Goal: Task Accomplishment & Management: Manage account settings

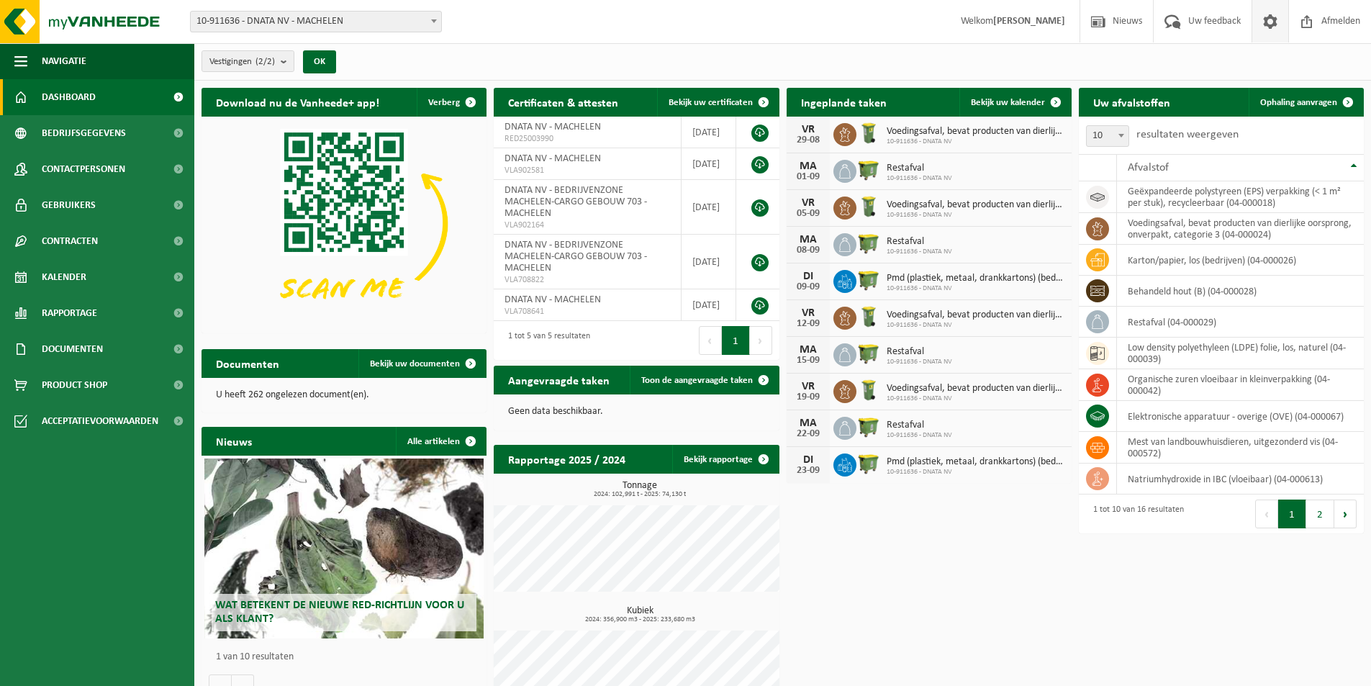
click at [1274, 22] on span at bounding box center [1270, 21] width 22 height 42
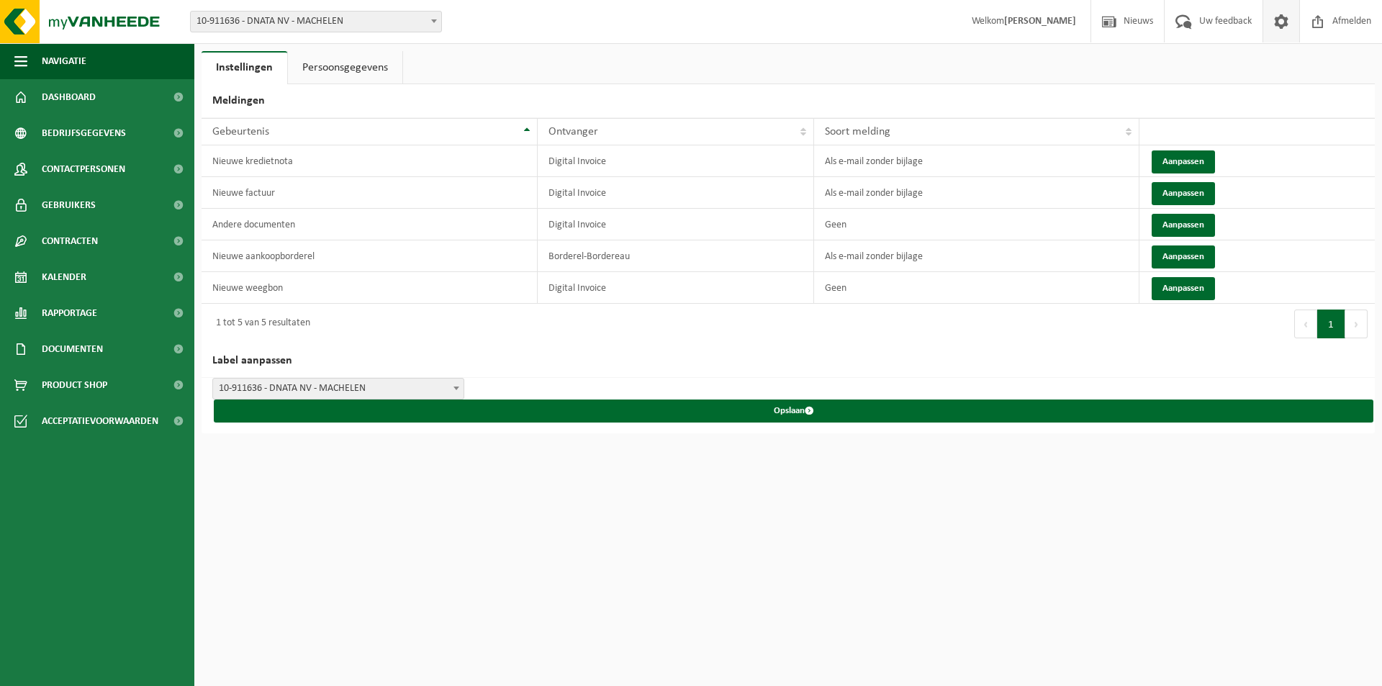
click at [351, 65] on link "Persoonsgegevens" at bounding box center [345, 67] width 114 height 33
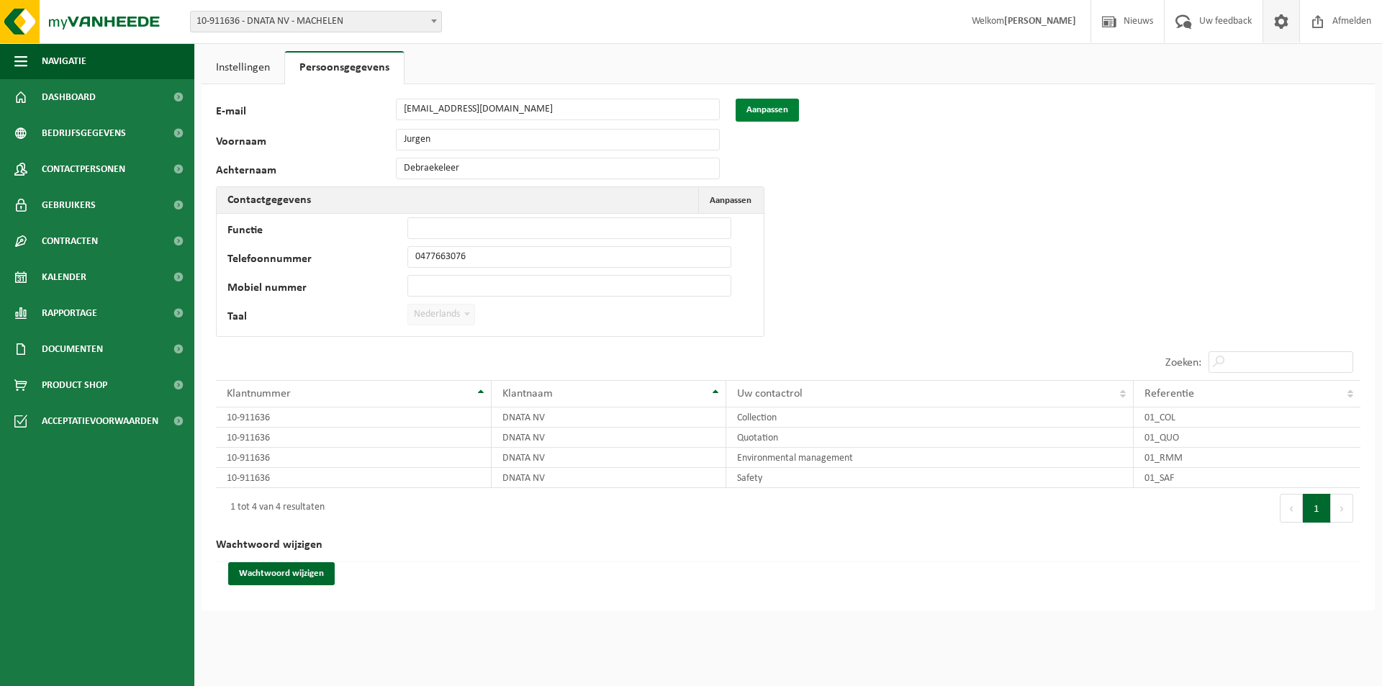
click at [769, 110] on button "Aanpassen" at bounding box center [766, 110] width 63 height 23
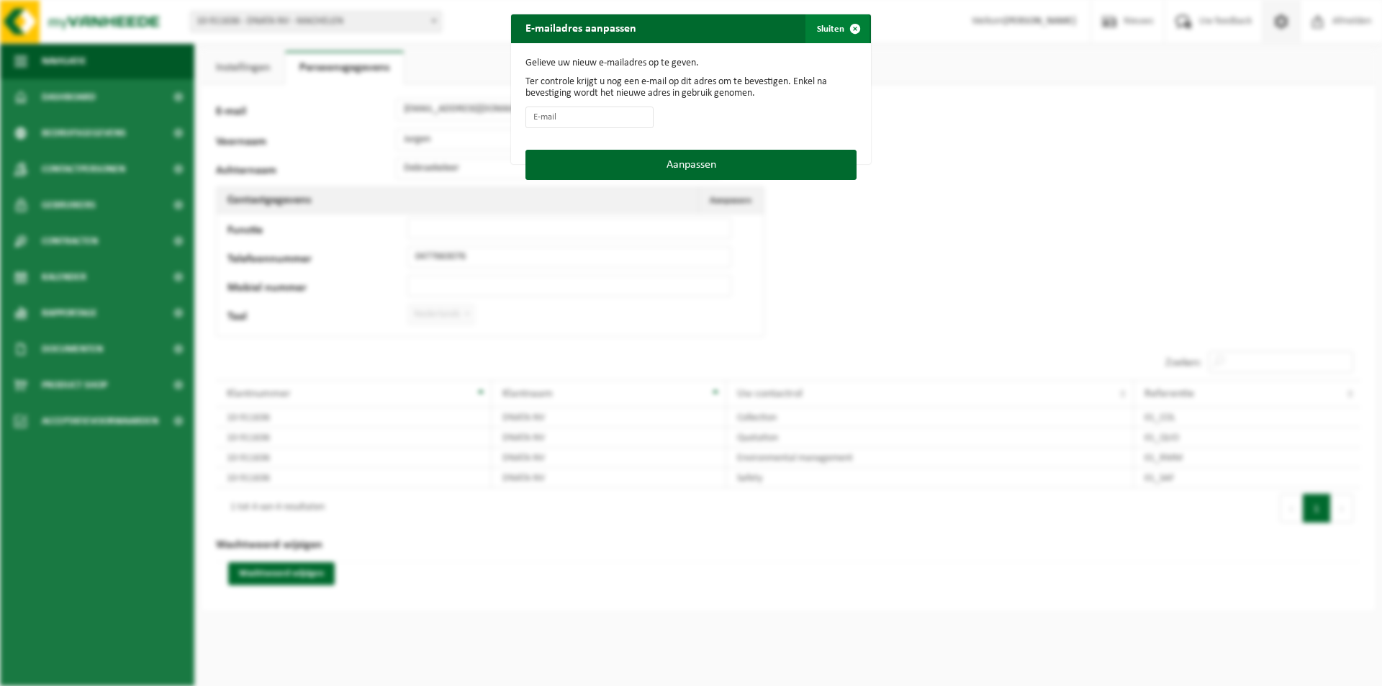
click at [826, 30] on button "Sluiten" at bounding box center [837, 28] width 64 height 29
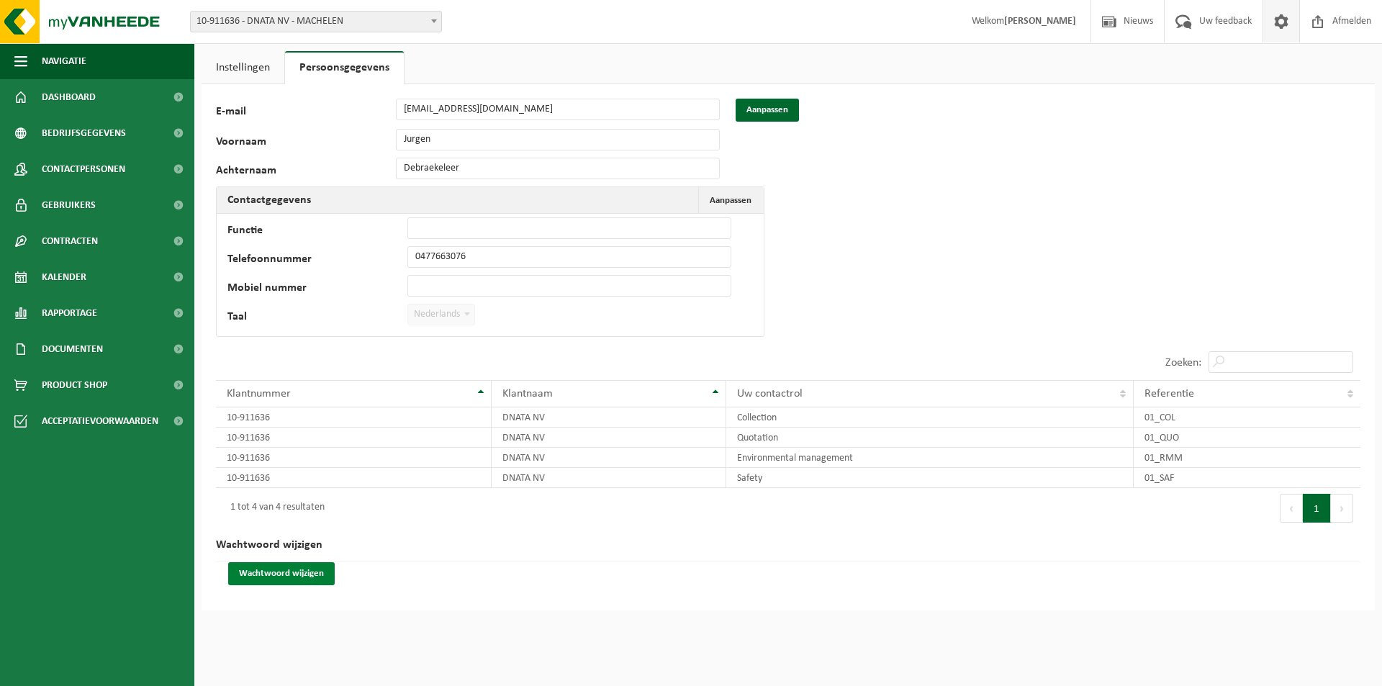
click at [257, 569] on button "Wachtwoord wijzigen" at bounding box center [281, 573] width 107 height 23
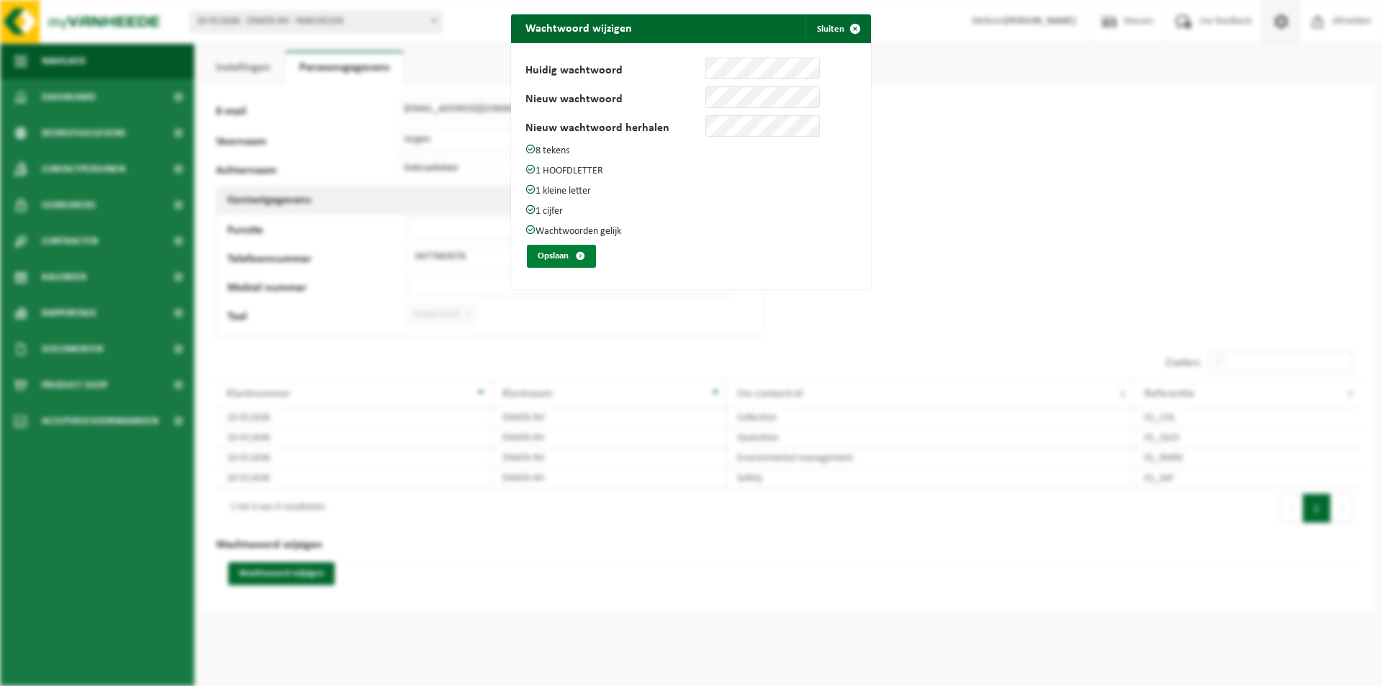
click at [551, 253] on button "Opslaan" at bounding box center [561, 256] width 69 height 23
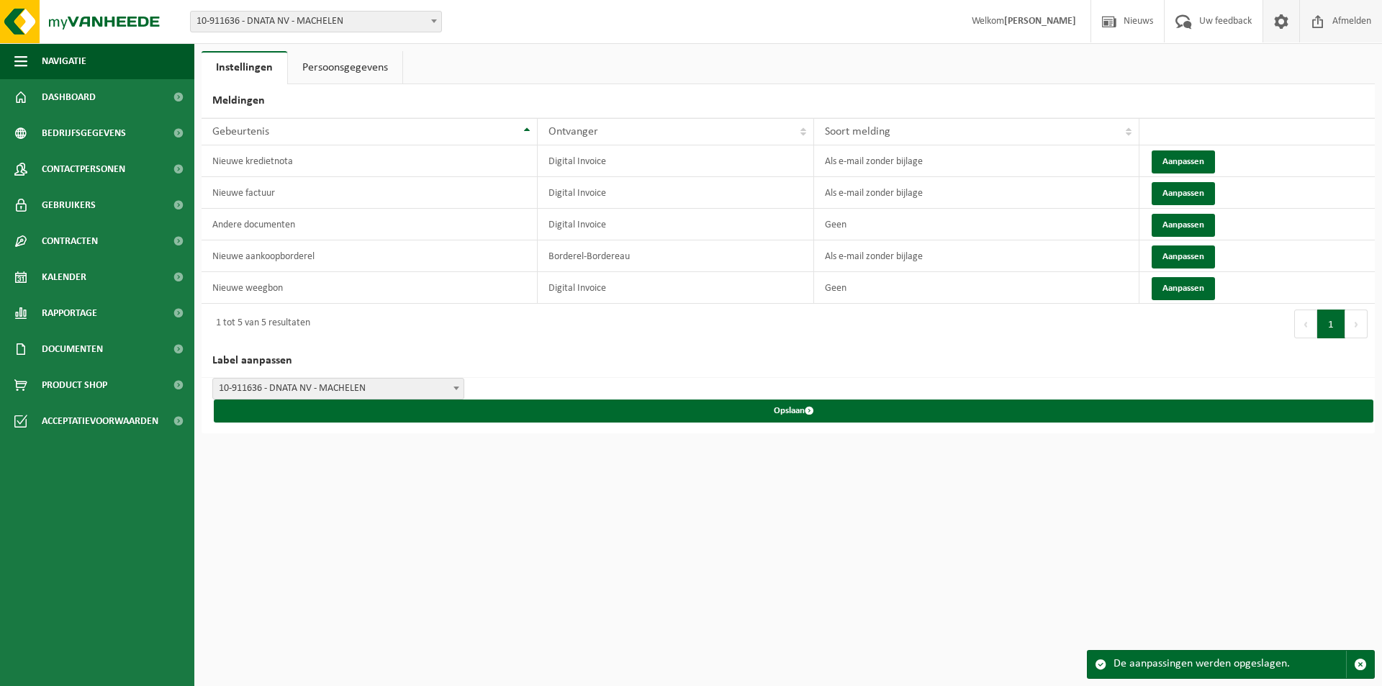
click at [1342, 21] on span "Afmelden" at bounding box center [1351, 21] width 46 height 42
